Goal: Information Seeking & Learning: Learn about a topic

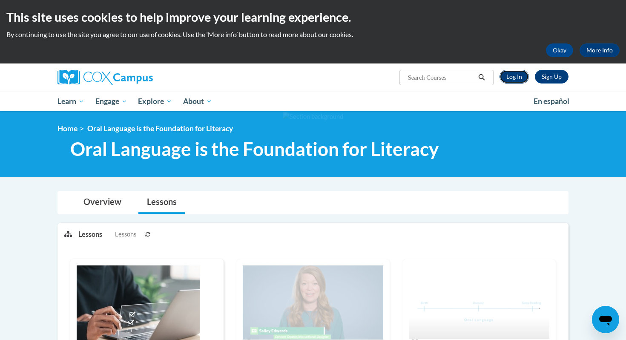
click at [512, 78] on link "Log In" at bounding box center [513, 77] width 29 height 14
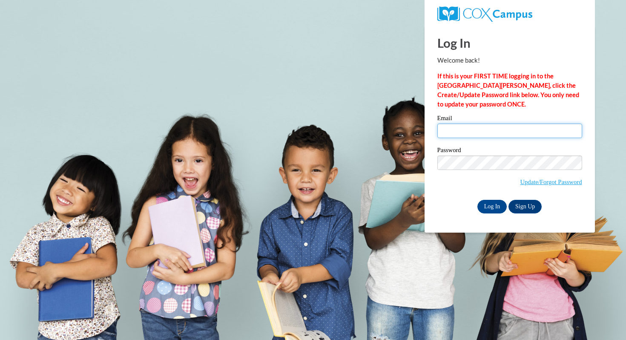
click at [471, 132] on input "Email" at bounding box center [509, 130] width 145 height 14
type input "sacosta@waukesha.k12.wi.us"
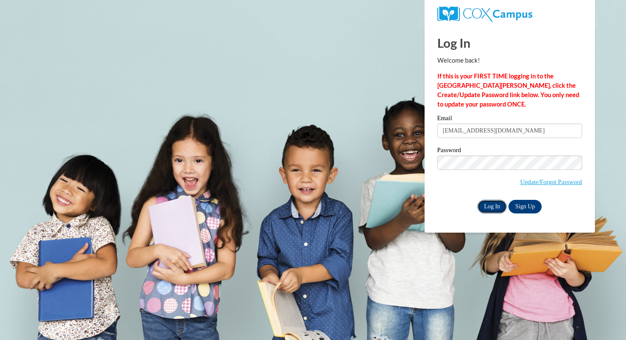
click at [492, 206] on input "Log In" at bounding box center [492, 207] width 30 height 14
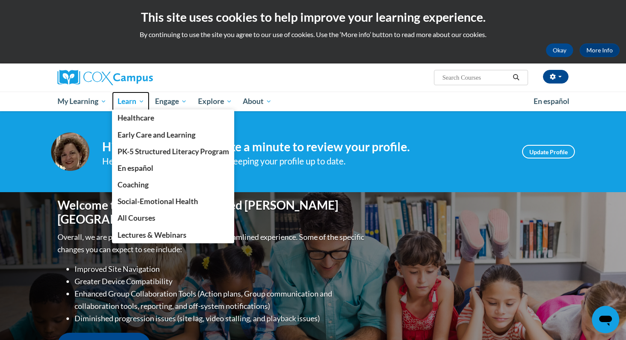
click at [129, 101] on span "Learn" at bounding box center [131, 101] width 27 height 10
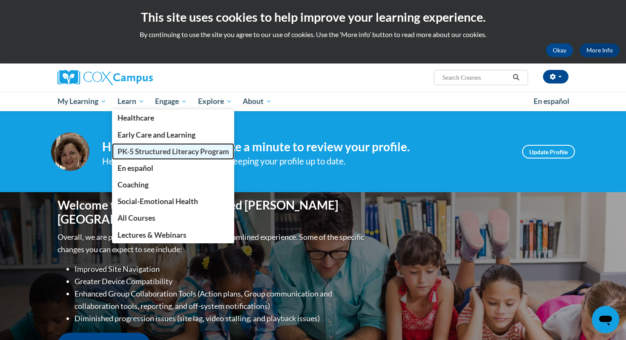
click at [134, 151] on span "PK-5 Structured Literacy Program" at bounding box center [174, 151] width 112 height 9
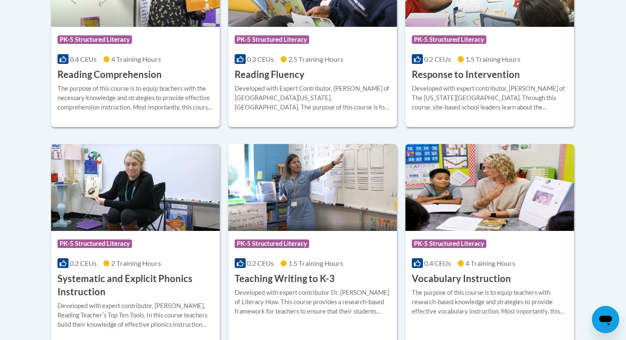
scroll to position [928, 0]
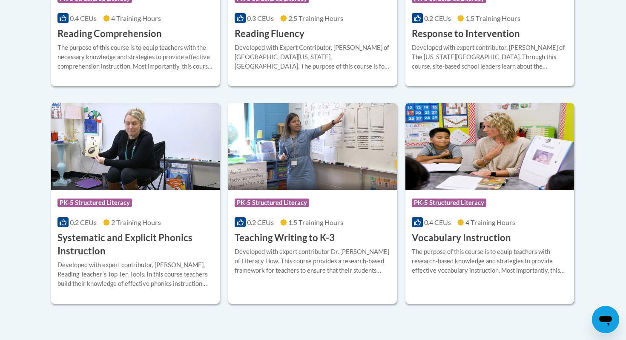
click at [464, 239] on h3 "Vocabulary Instruction" at bounding box center [461, 237] width 99 height 13
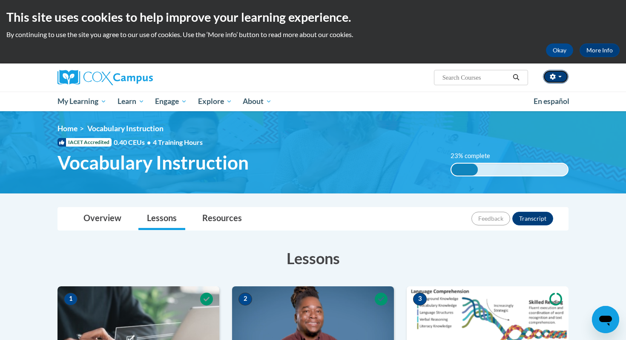
click at [561, 77] on span "button" at bounding box center [559, 77] width 3 height 2
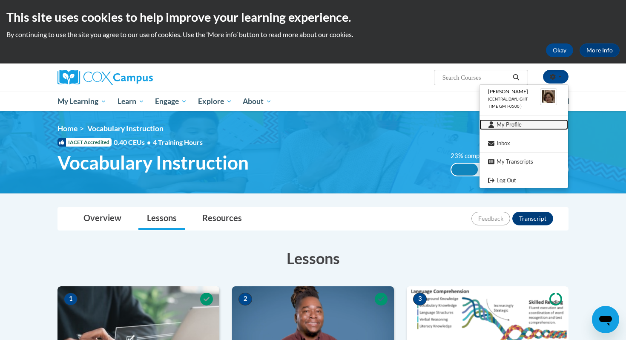
click at [508, 125] on link "My Profile" at bounding box center [523, 124] width 89 height 11
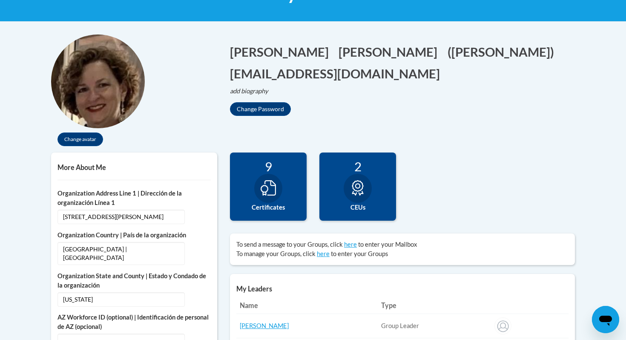
scroll to position [166, 0]
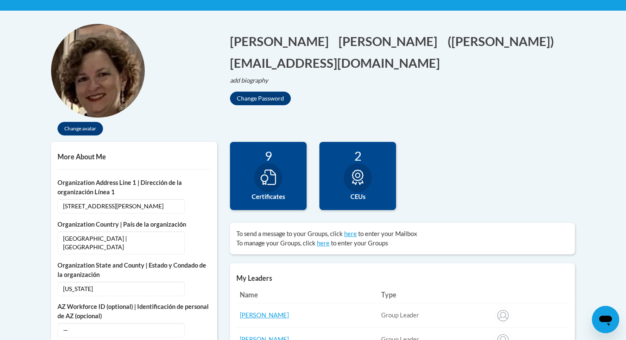
click at [268, 178] on icon at bounding box center [268, 176] width 15 height 15
click at [267, 158] on div "9" at bounding box center [268, 155] width 64 height 15
click at [267, 198] on label "Certificates" at bounding box center [268, 196] width 64 height 9
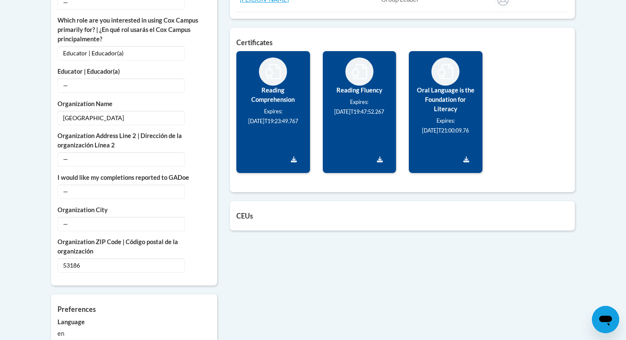
scroll to position [582, 0]
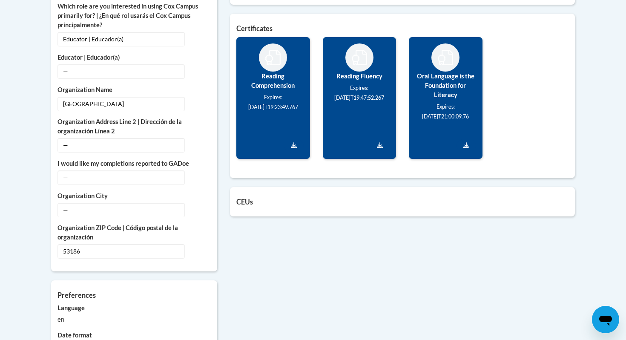
click at [245, 203] on h5 "CEUs" at bounding box center [402, 202] width 332 height 8
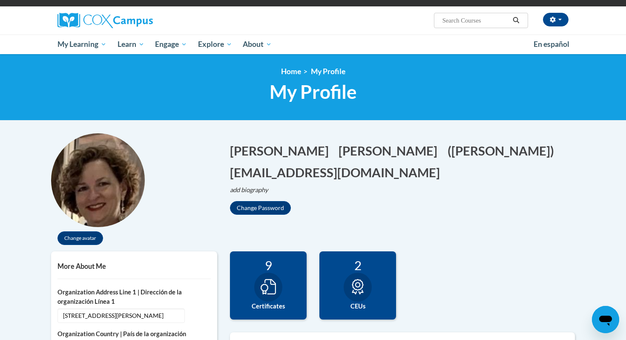
scroll to position [55, 0]
